Goal: Obtain resource: Obtain resource

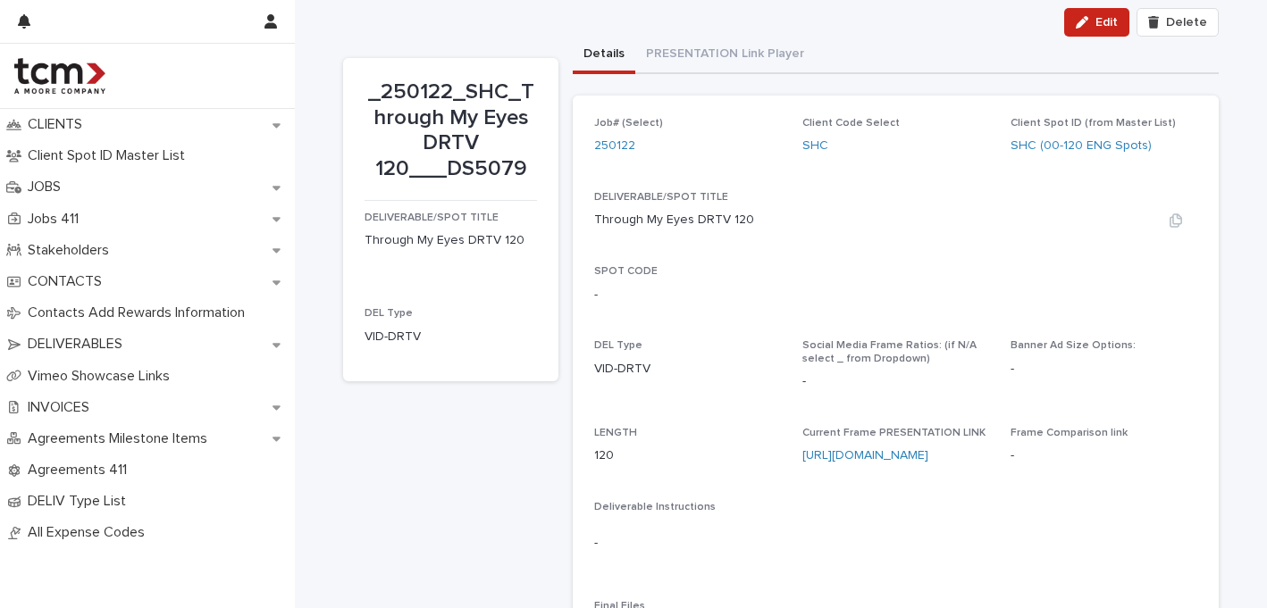
scroll to position [29, 0]
click at [849, 457] on link "[URL][DOMAIN_NAME]" at bounding box center [865, 456] width 126 height 13
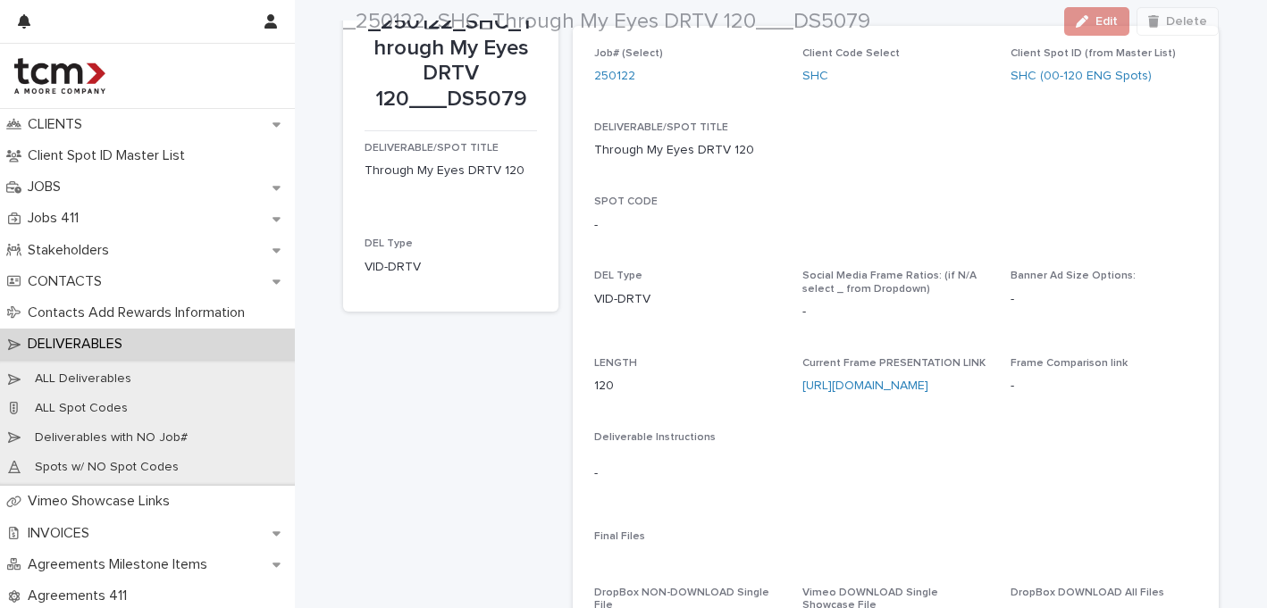
scroll to position [102, 0]
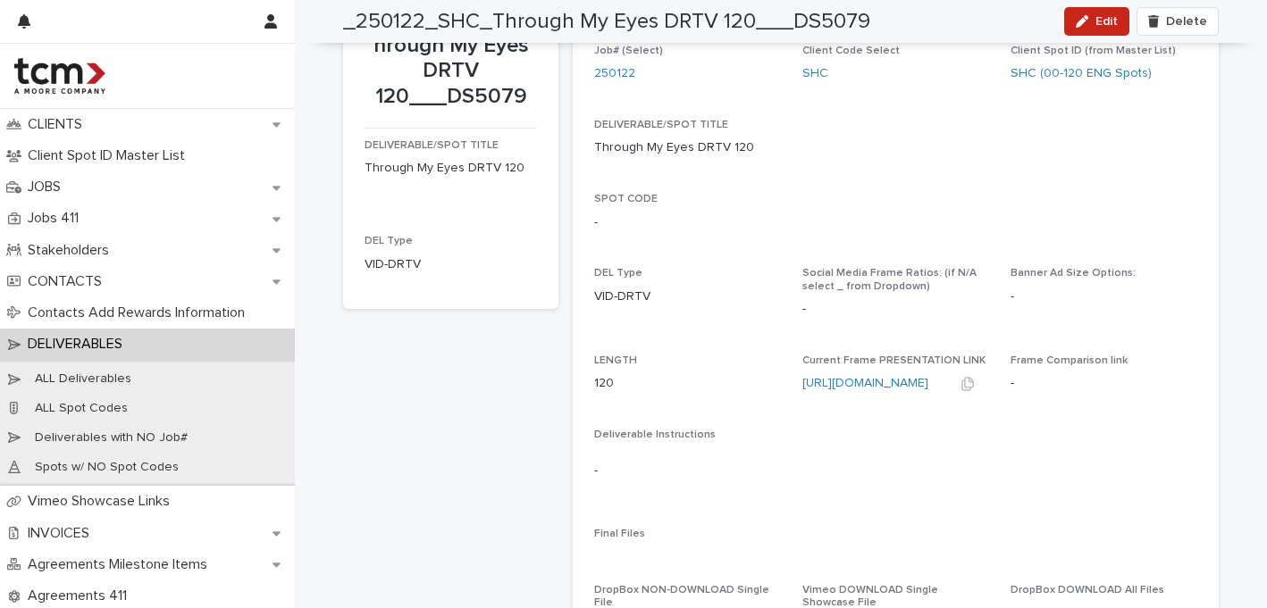
drag, startPoint x: 797, startPoint y: 381, endPoint x: 923, endPoint y: 383, distance: 126.0
click at [923, 383] on div "Job# (Select) 250122 Client Code Select SHC Client Spot ID (from Master List) S…" at bounding box center [895, 493] width 603 height 896
copy link "[URL][DOMAIN_NAME]"
